Goal: Task Accomplishment & Management: Use online tool/utility

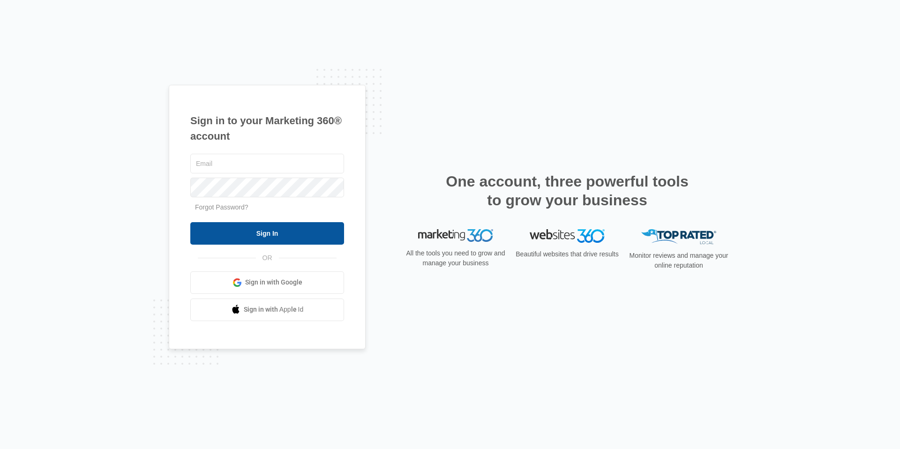
type input "[EMAIL_ADDRESS][DOMAIN_NAME]"
click at [311, 235] on input "Sign In" at bounding box center [267, 233] width 154 height 23
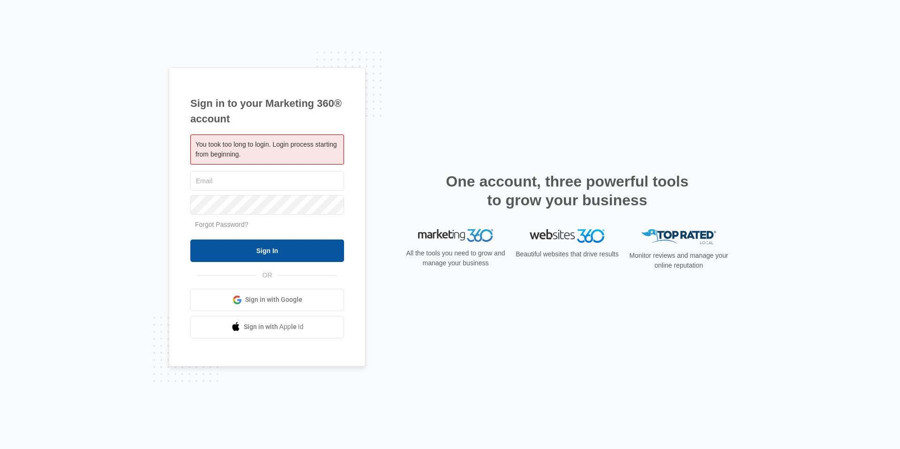
type input "[EMAIL_ADDRESS][DOMAIN_NAME]"
click at [308, 244] on input "Sign In" at bounding box center [267, 251] width 154 height 23
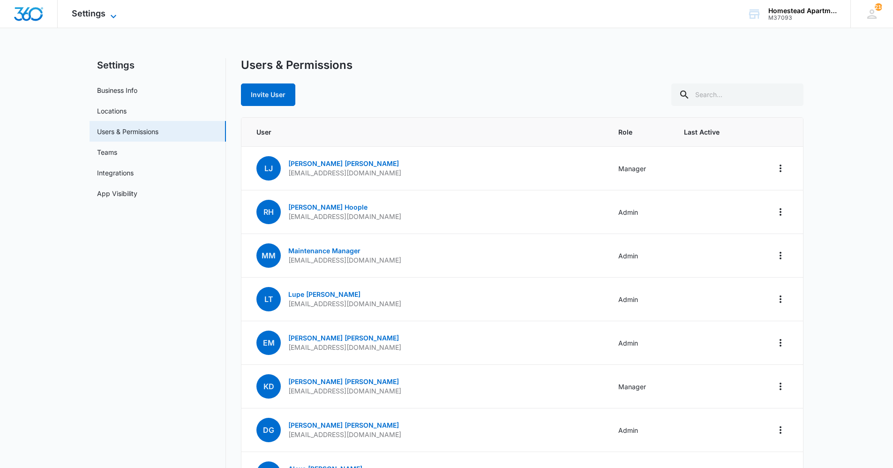
click at [96, 9] on span "Settings" at bounding box center [89, 13] width 34 height 10
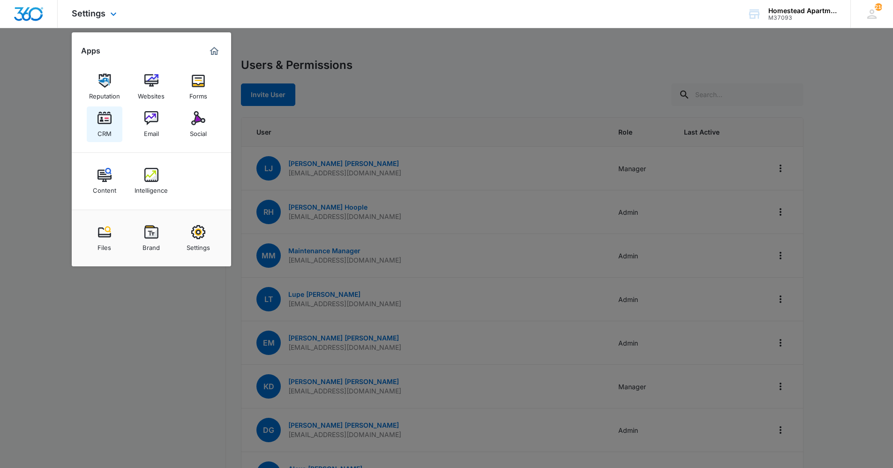
click at [111, 129] on div "CRM" at bounding box center [105, 131] width 14 height 12
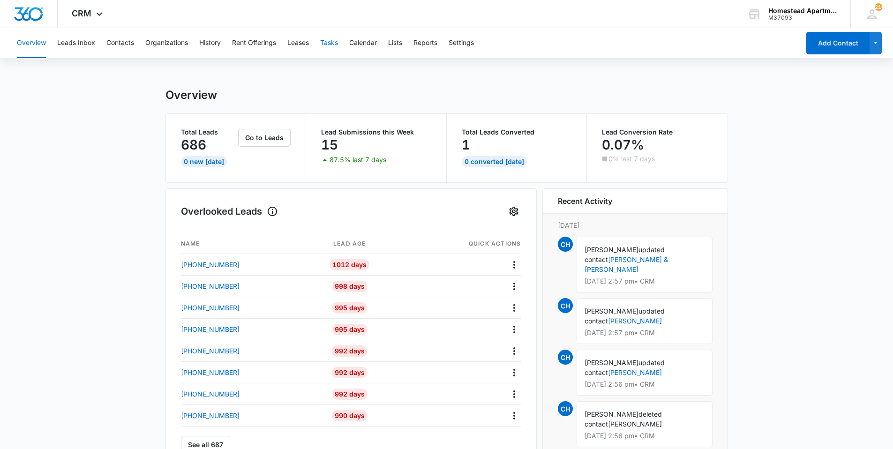
click at [326, 44] on button "Tasks" at bounding box center [329, 43] width 18 height 30
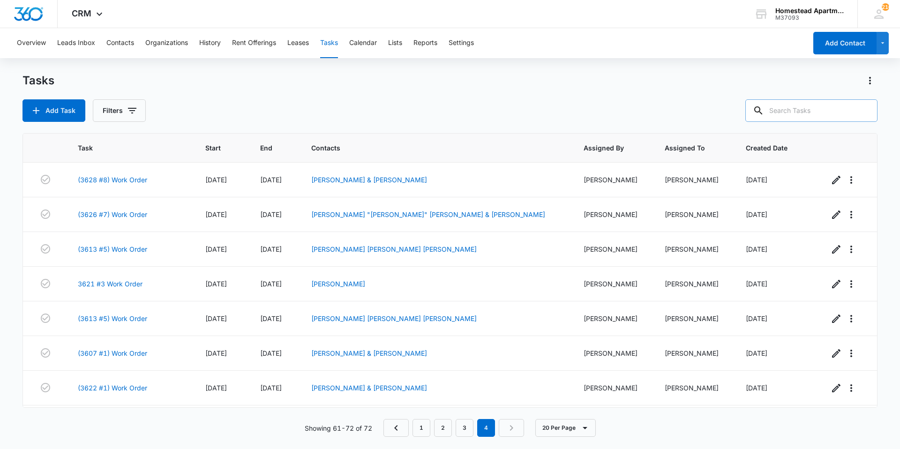
click at [821, 107] on input "text" at bounding box center [812, 110] width 132 height 23
click at [129, 40] on button "Contacts" at bounding box center [120, 43] width 28 height 30
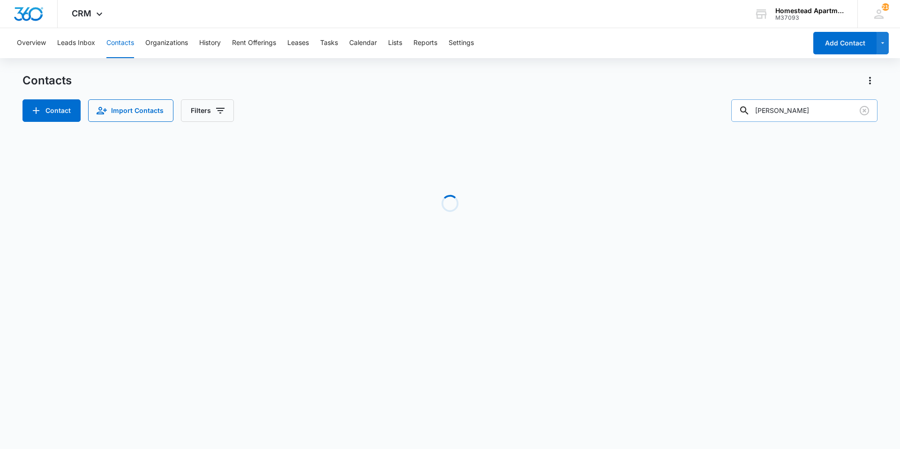
click at [810, 111] on input "[PERSON_NAME]" at bounding box center [805, 110] width 146 height 23
click at [807, 112] on input "[PERSON_NAME]" at bounding box center [805, 110] width 146 height 23
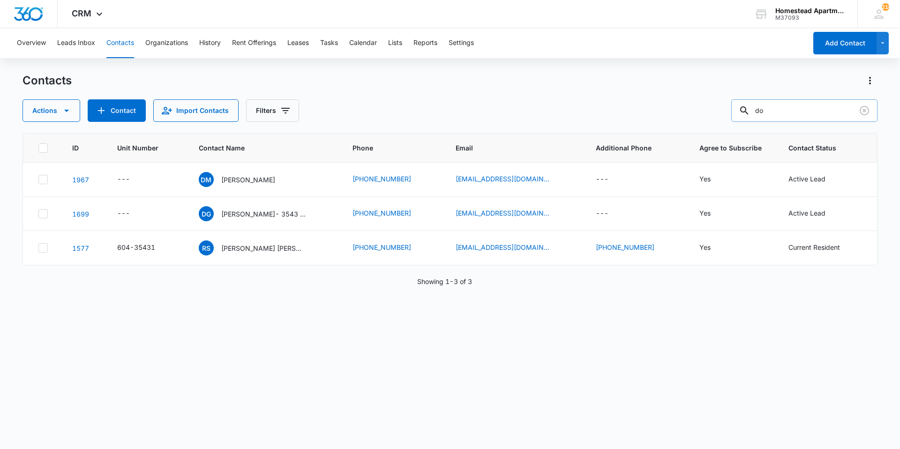
type input "d"
type input "alrianna"
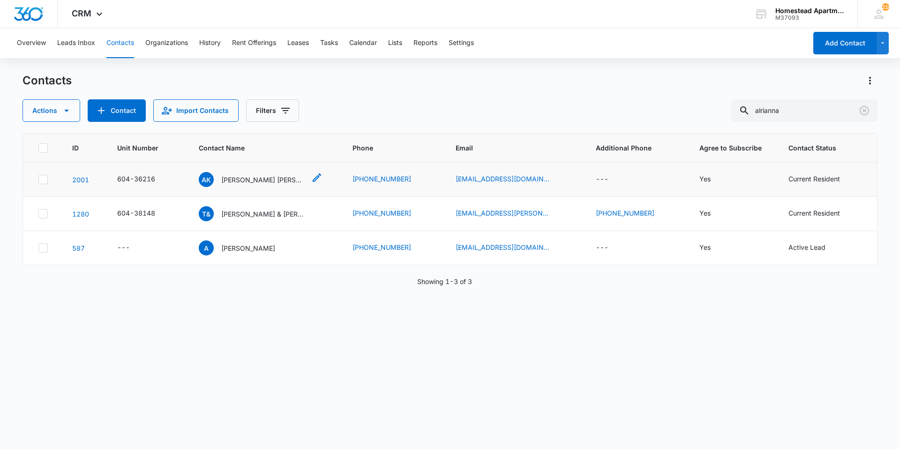
click at [250, 173] on div "AK [PERSON_NAME] [PERSON_NAME]" at bounding box center [252, 179] width 107 height 15
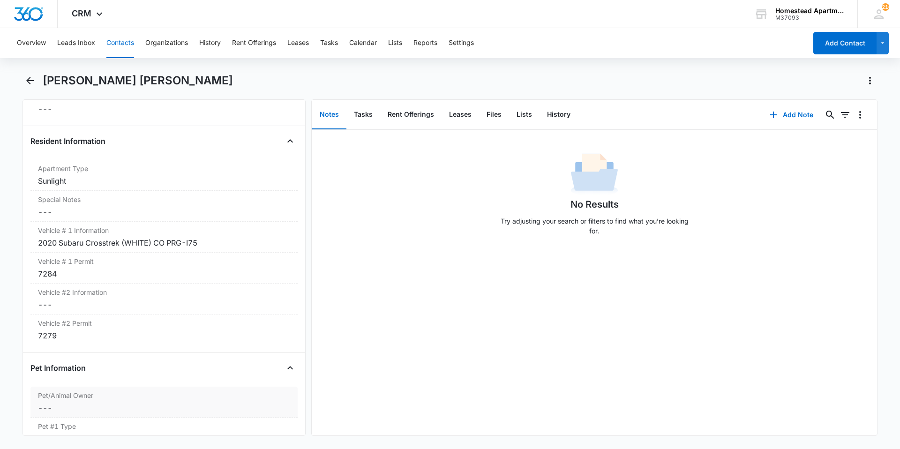
scroll to position [985, 0]
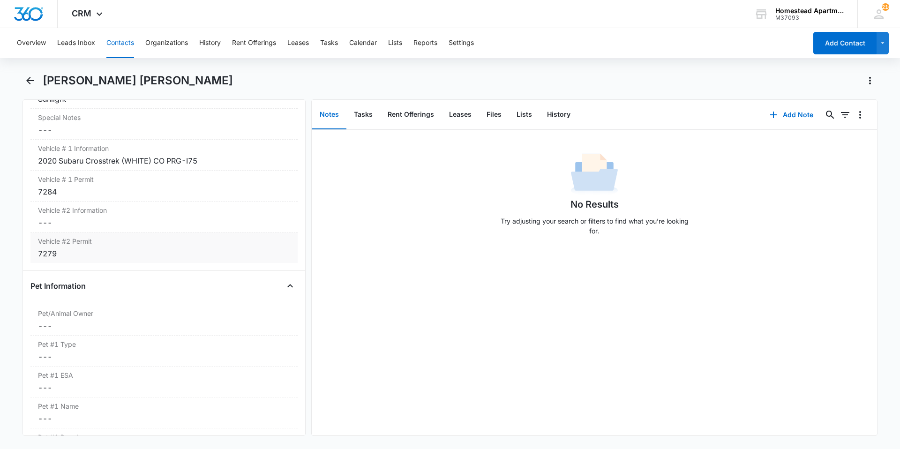
click at [122, 260] on div "Vehicle #2 Permit Cancel Save Changes 7279" at bounding box center [163, 248] width 267 height 30
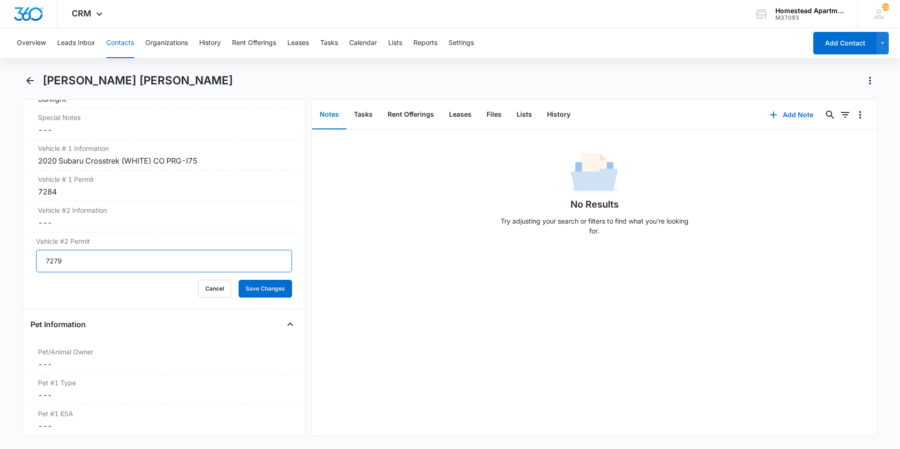
click at [124, 264] on input "7279" at bounding box center [164, 261] width 256 height 23
type input "7"
click at [469, 117] on button "Leases" at bounding box center [461, 114] width 38 height 29
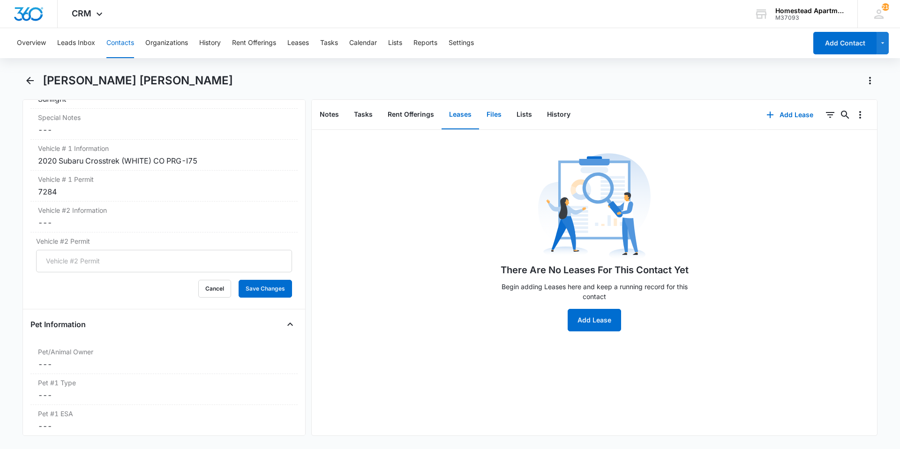
click at [495, 112] on button "Files" at bounding box center [494, 114] width 30 height 29
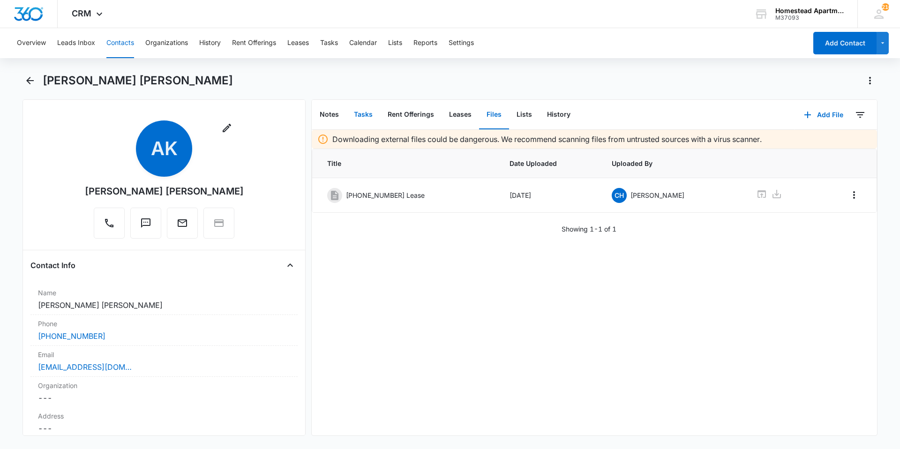
click at [369, 111] on button "Tasks" at bounding box center [364, 114] width 34 height 29
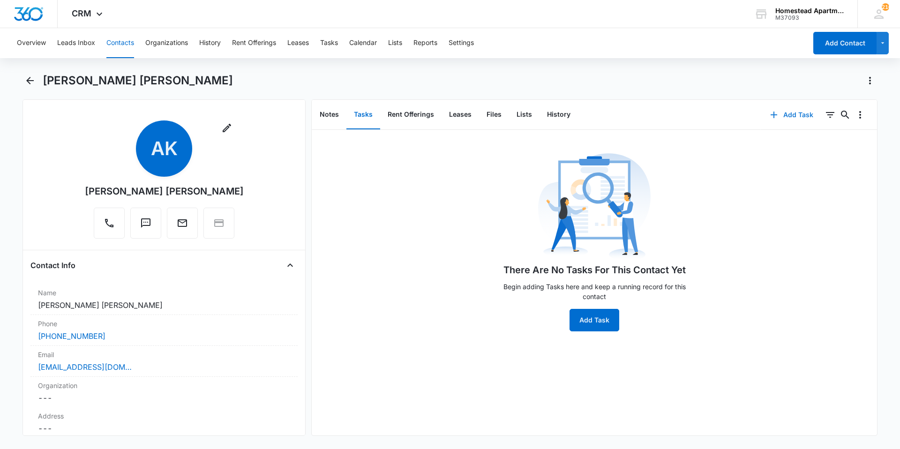
click at [781, 115] on button "Add Task" at bounding box center [792, 115] width 62 height 23
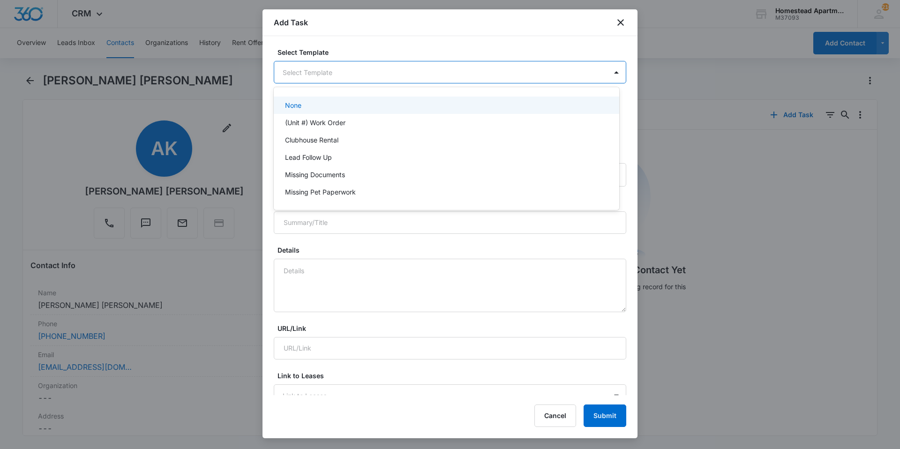
click at [337, 76] on body "CRM Apps Reputation Websites Forms CRM Email Social Content Intelligence Files …" at bounding box center [450, 224] width 900 height 449
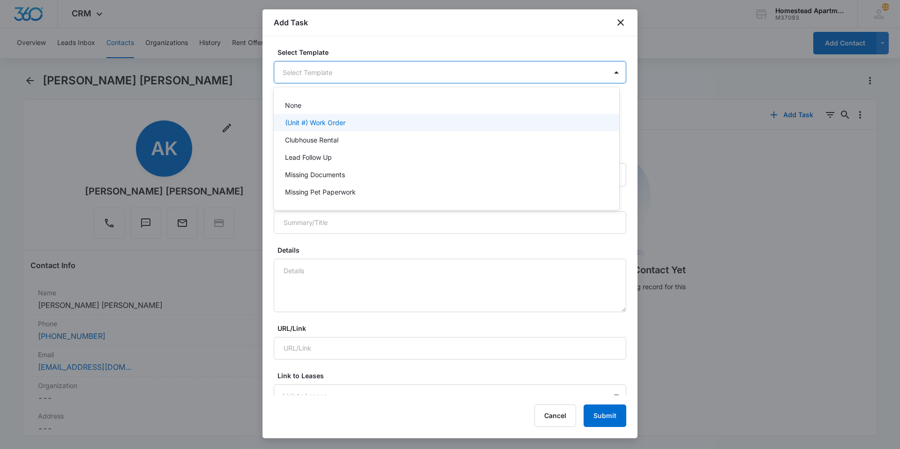
click at [339, 121] on p "(Unit #) Work Order" at bounding box center [315, 123] width 61 height 10
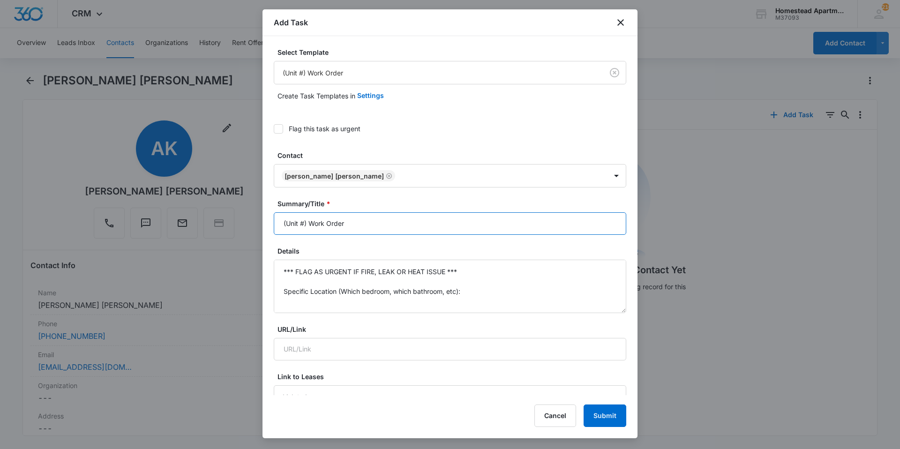
drag, startPoint x: 374, startPoint y: 228, endPoint x: 263, endPoint y: 242, distance: 112.4
click at [263, 242] on div "Select Template (Unit #) Work Order Create Task Templates in Settings Flag this…" at bounding box center [450, 215] width 375 height 359
click at [322, 225] on input "3621#6 W/O W/D install" at bounding box center [450, 223] width 353 height 23
type input "3621#6- W/D install"
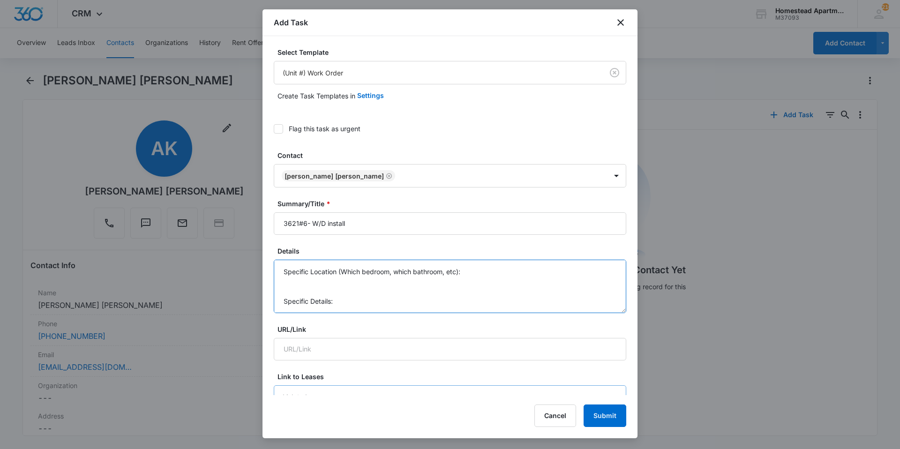
drag, startPoint x: 281, startPoint y: 270, endPoint x: 518, endPoint y: 386, distance: 263.7
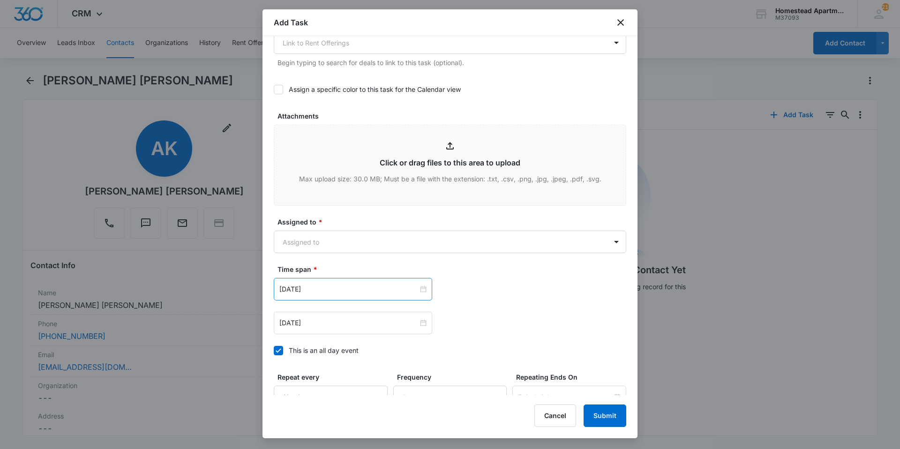
scroll to position [425, 0]
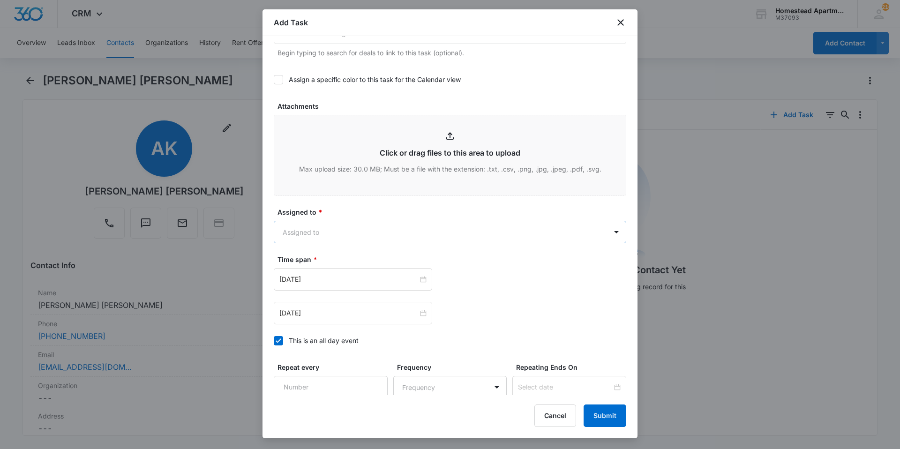
type textarea "Can you make sure W/D are installed in this unit. Main board says there is one …"
click at [331, 227] on body "CRM Apps Reputation Websites Forms CRM Email Social Content Intelligence Files …" at bounding box center [450, 224] width 900 height 449
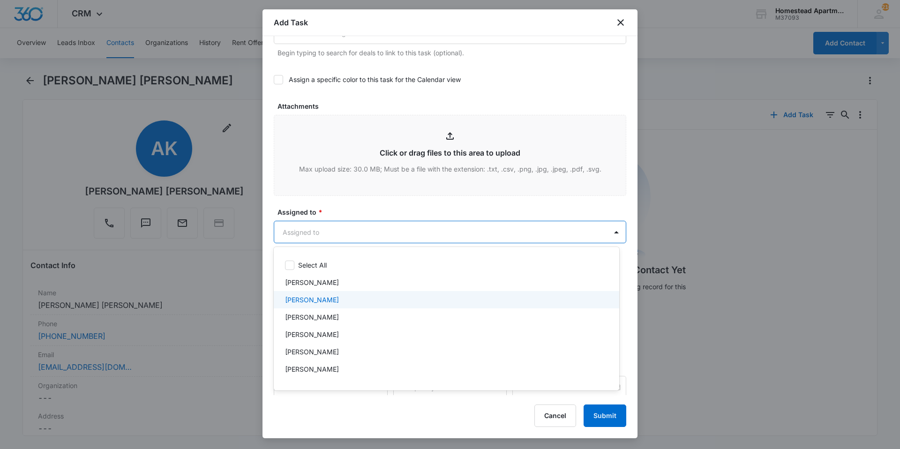
click at [329, 301] on div "[PERSON_NAME]" at bounding box center [445, 300] width 321 height 10
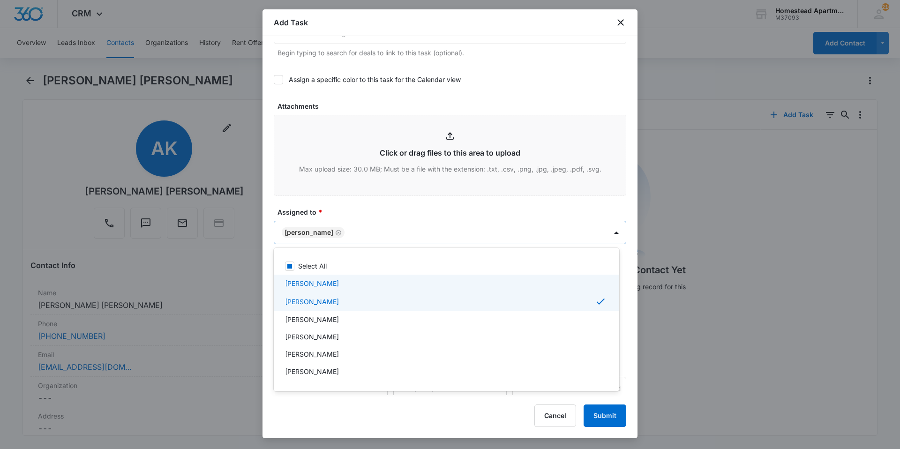
click at [371, 211] on div at bounding box center [450, 224] width 900 height 449
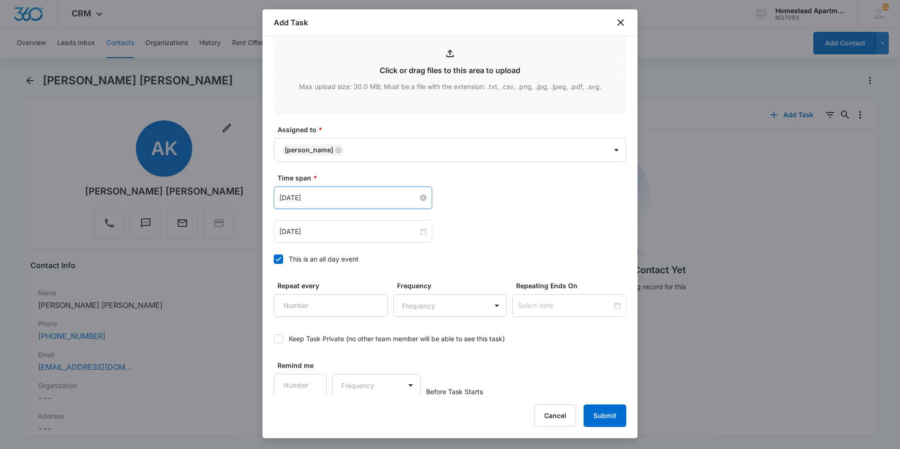
scroll to position [509, 0]
click at [340, 191] on input "[DATE]" at bounding box center [349, 196] width 139 height 10
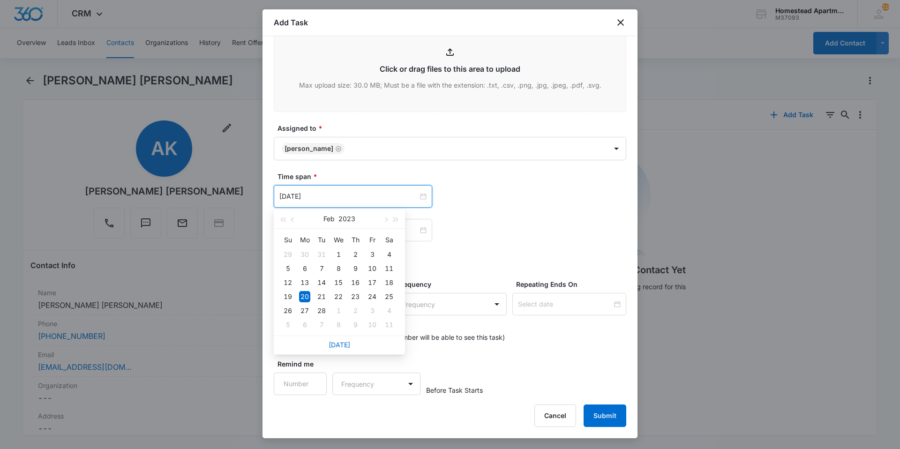
click at [351, 342] on div "[DATE]" at bounding box center [339, 345] width 131 height 19
click at [348, 343] on link "[DATE]" at bounding box center [340, 345] width 22 height 8
type input "[DATE]"
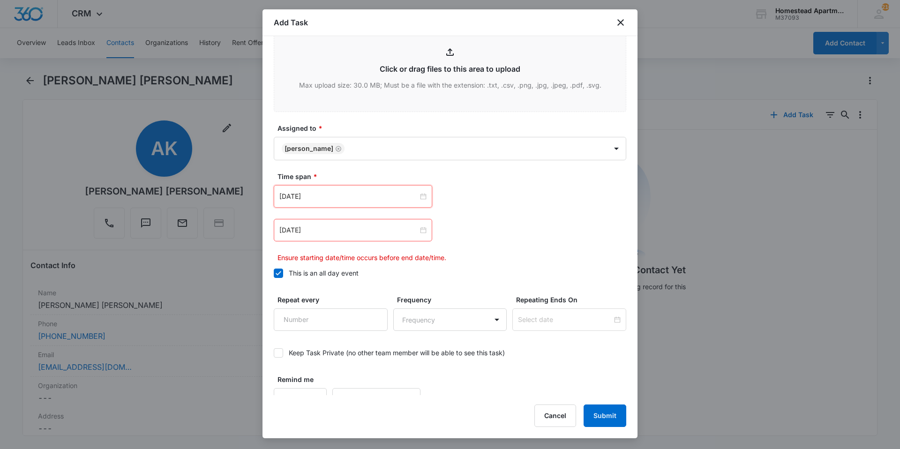
click at [461, 232] on div "[DATE]" at bounding box center [450, 230] width 353 height 23
click at [366, 227] on input "[DATE]" at bounding box center [349, 230] width 139 height 10
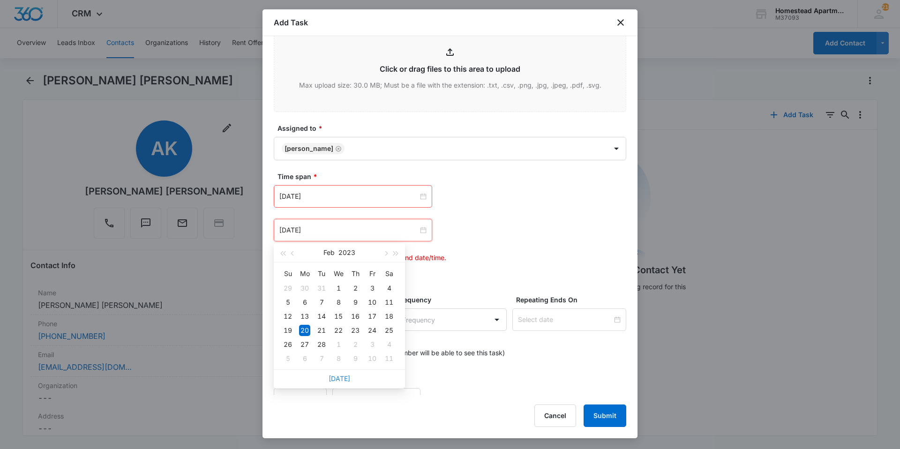
click at [335, 380] on link "[DATE]" at bounding box center [340, 379] width 22 height 8
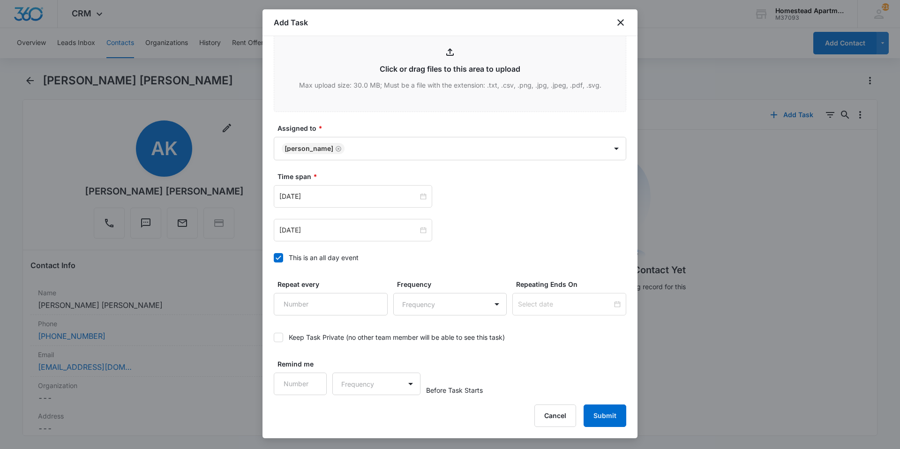
click at [512, 219] on div "[DATE] [DATE] Su Mo Tu We Th Fr Sa 28 29 30 1 2 3 4 5 6 7 8 9 10 11 12 13 14 15…" at bounding box center [450, 213] width 353 height 56
click at [331, 199] on input "[DATE]" at bounding box center [349, 196] width 139 height 10
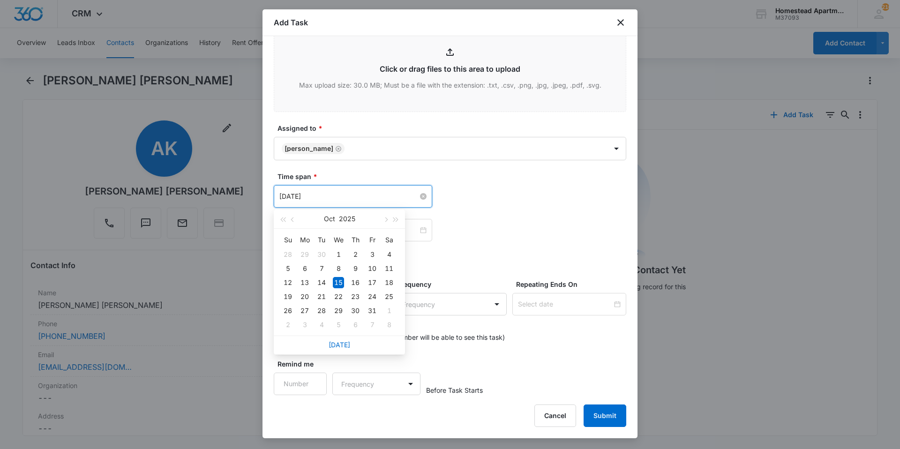
click at [331, 199] on input "[DATE]" at bounding box center [349, 196] width 139 height 10
click at [416, 158] on body "CRM Apps Reputation Websites Forms CRM Email Social Content Intelligence Files …" at bounding box center [450, 224] width 900 height 449
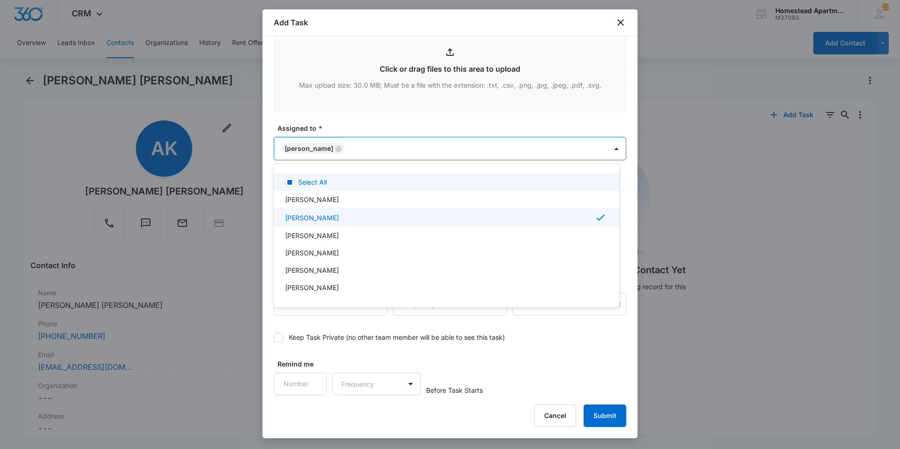
click at [430, 118] on div at bounding box center [450, 224] width 900 height 449
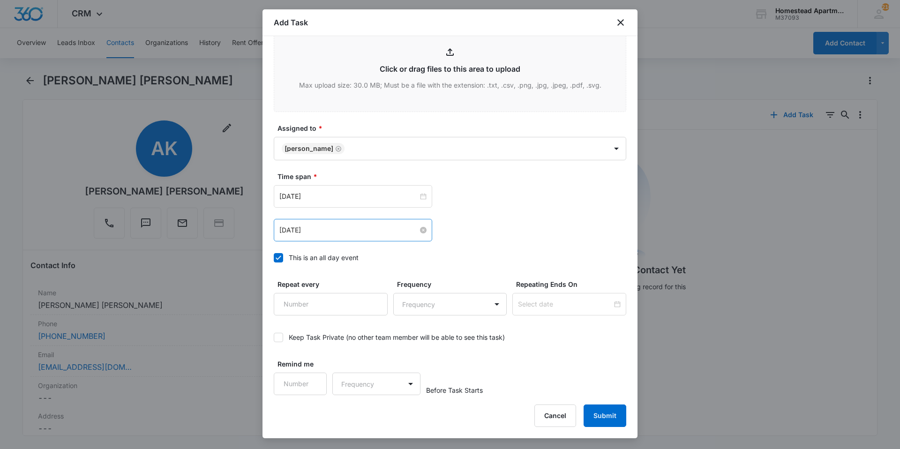
click at [341, 230] on input "[DATE]" at bounding box center [349, 230] width 139 height 10
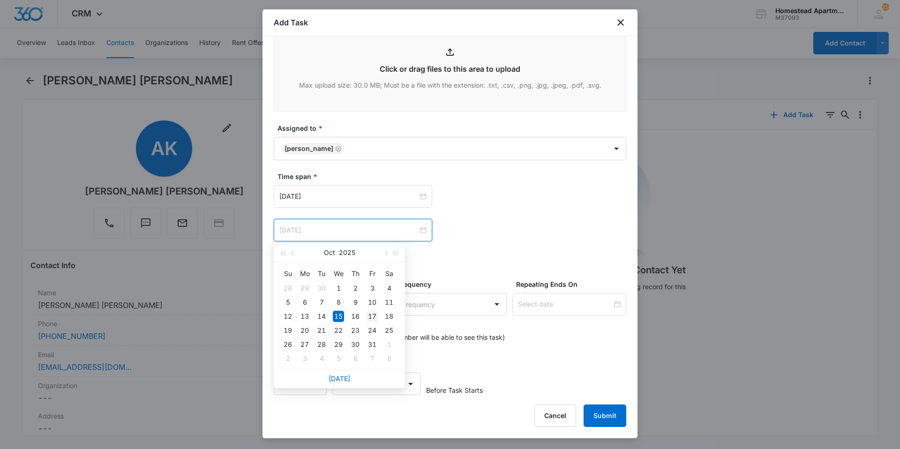
type input "[DATE]"
click at [375, 312] on div "17" at bounding box center [372, 316] width 11 height 11
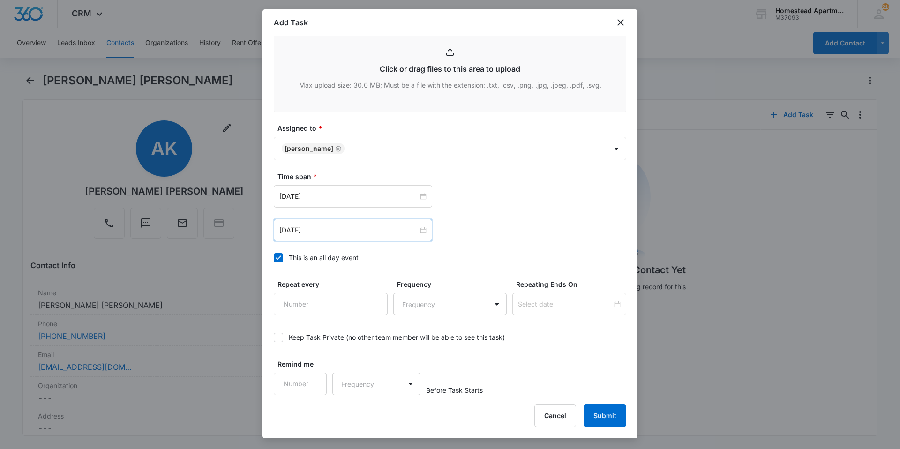
click at [482, 224] on div "[DATE] [DATE] Su Mo Tu We Th Fr Sa 28 29 30 1 2 3 4 5 6 7 8 9 10 11 12 13 14 15…" at bounding box center [450, 230] width 353 height 23
click at [601, 421] on button "Submit" at bounding box center [605, 416] width 43 height 23
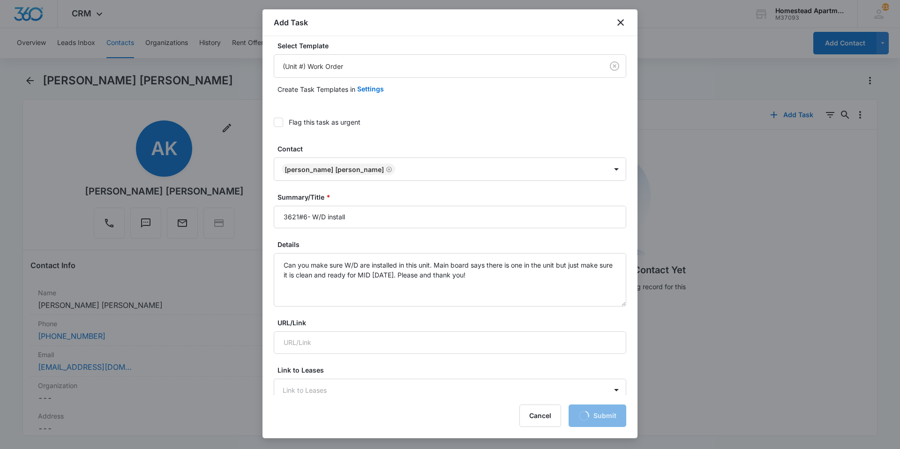
scroll to position [0, 0]
